Goal: Information Seeking & Learning: Learn about a topic

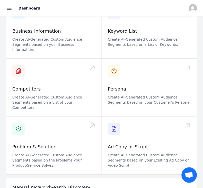
scroll to position [87, 0]
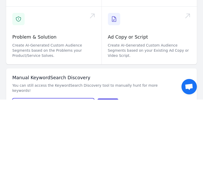
type input "Improve blurry vision"
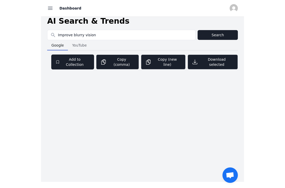
scroll to position [0, 0]
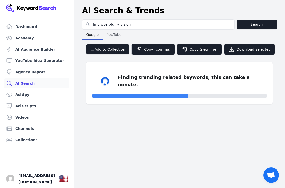
select select "50"
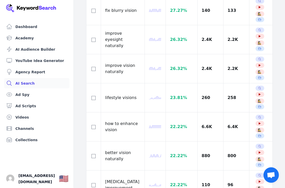
scroll to position [957, 0]
click at [21, 118] on link "Videos" at bounding box center [36, 117] width 65 height 10
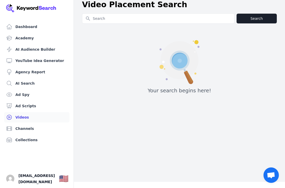
scroll to position [0, 0]
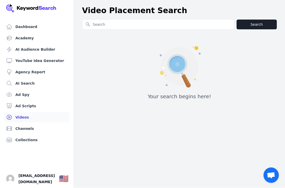
click at [25, 104] on link "Ad Scripts" at bounding box center [36, 106] width 65 height 10
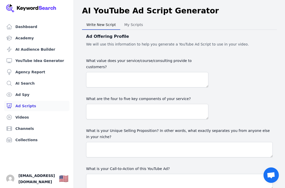
click at [24, 96] on link "Ad Spy" at bounding box center [36, 94] width 65 height 10
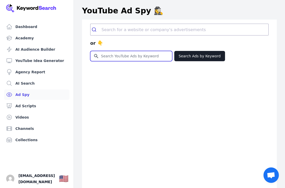
click at [117, 57] on input "Search for YouTube Keywords" at bounding box center [132, 56] width 82 height 10
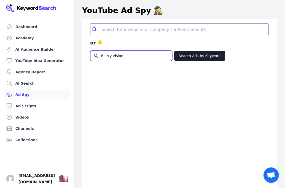
type input "Blurry vision"
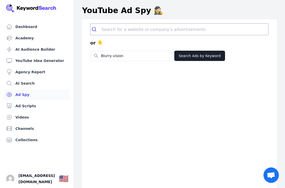
click at [203, 55] on button "Search Ads by Keyword" at bounding box center [200, 56] width 51 height 10
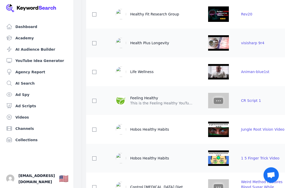
scroll to position [133, 0]
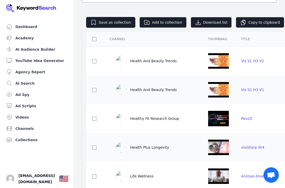
click at [22, 37] on link "Academy" at bounding box center [36, 38] width 65 height 10
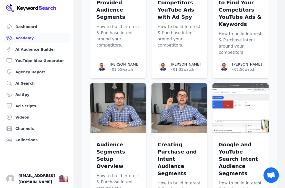
scroll to position [886, 0]
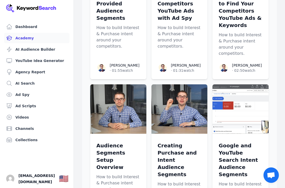
click at [28, 30] on link "Dashboard" at bounding box center [36, 27] width 65 height 10
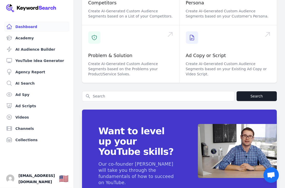
scroll to position [232, 0]
